Goal: Transaction & Acquisition: Subscribe to service/newsletter

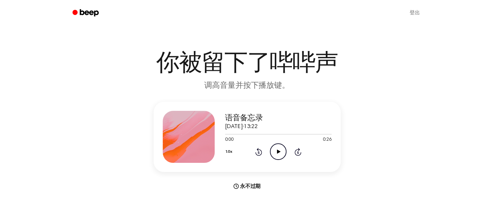
click at [412, 40] on main "你被留下了哔哔声 调高音量并按下播放键。 语音备忘录 [DATE]·13:22 0:00 0:26 您的浏览器不支持 [object Object] 元素。 …" at bounding box center [247, 194] width 494 height 388
click at [86, 11] on icon "嘟" at bounding box center [89, 12] width 19 height 7
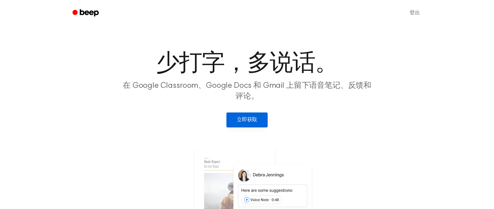
click at [248, 124] on link "立即获取" at bounding box center [246, 119] width 41 height 15
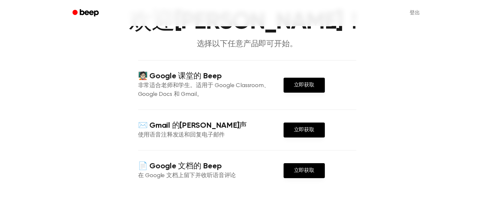
scroll to position [9, 0]
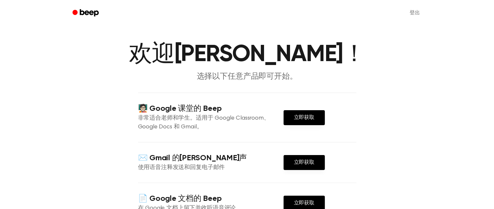
click at [309, 107] on div "🧑🏻‍🏫 Google 课堂的 Beep 非常适合老师和学生。适用于 Google Classroom、Google Docs 和 Gmail。 立即获取" at bounding box center [247, 117] width 218 height 49
click at [302, 115] on font "立即获取" at bounding box center [304, 117] width 20 height 5
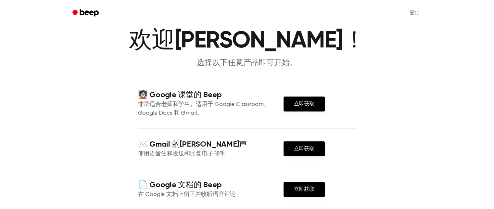
scroll to position [0, 0]
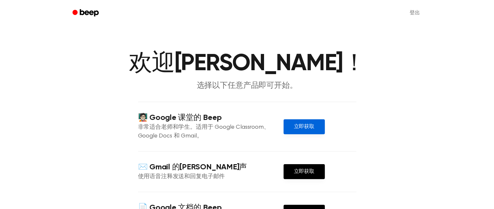
click at [306, 124] on font "立即获取" at bounding box center [304, 126] width 20 height 5
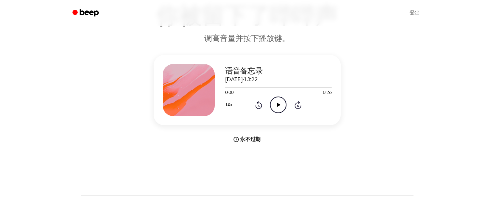
scroll to position [56, 0]
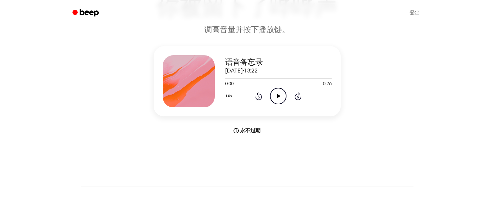
click at [280, 97] on icon "Play Audio" at bounding box center [278, 96] width 17 height 17
click at [280, 97] on icon "Pause Audio" at bounding box center [278, 96] width 17 height 17
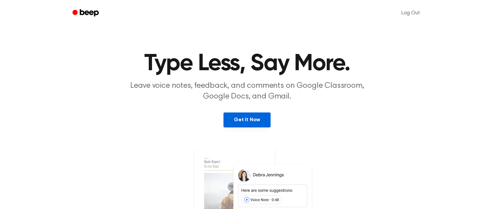
click at [245, 119] on link "Get It Now" at bounding box center [246, 119] width 47 height 15
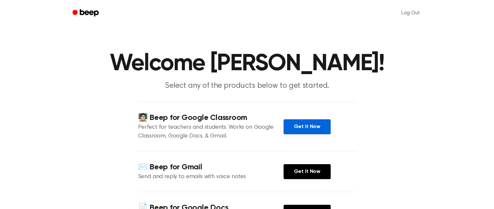
click at [317, 128] on link "Get It Now" at bounding box center [307, 126] width 47 height 15
